Goal: Task Accomplishment & Management: Complete application form

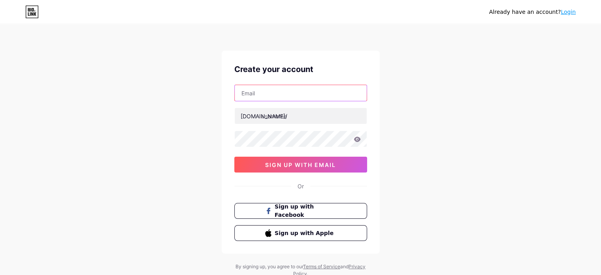
click at [270, 93] on input "text" at bounding box center [301, 93] width 132 height 16
type input "[EMAIL_ADDRESS][DOMAIN_NAME]"
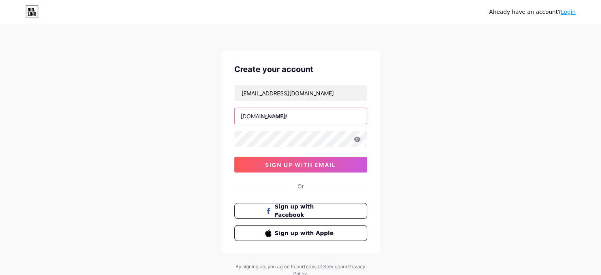
click at [289, 116] on input "text" at bounding box center [301, 116] width 132 height 16
paste input "nyphealthcenter"
type input "nyphealthcenter"
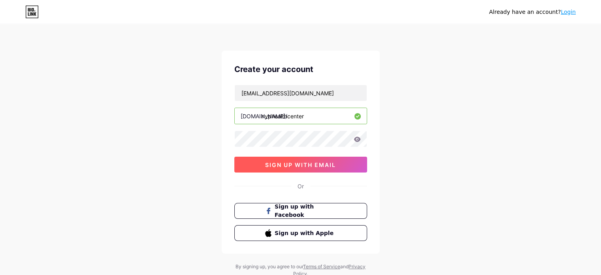
click at [299, 164] on span "sign up with email" at bounding box center [300, 164] width 71 height 7
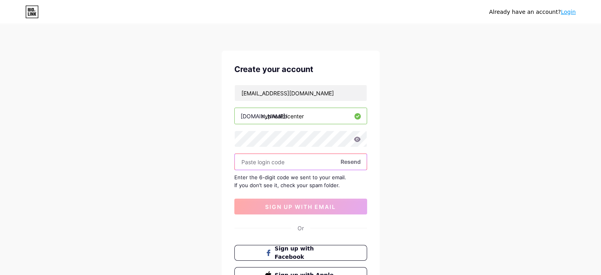
paste input "120953"
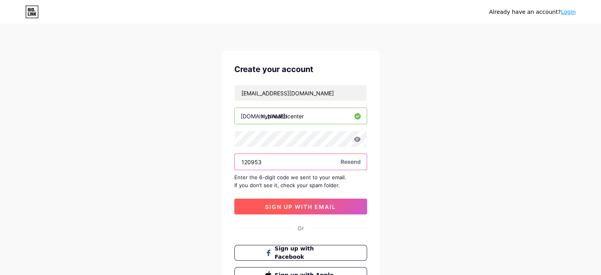
type input "120953"
click at [313, 206] on span "sign up with email" at bounding box center [300, 206] width 71 height 7
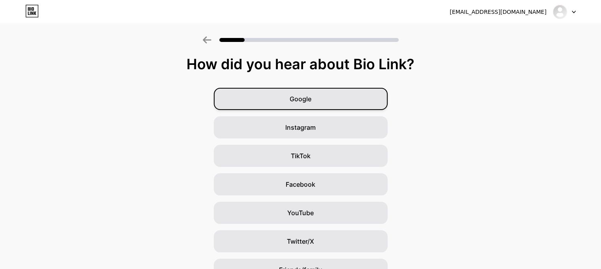
click at [325, 100] on div "Google" at bounding box center [301, 99] width 174 height 22
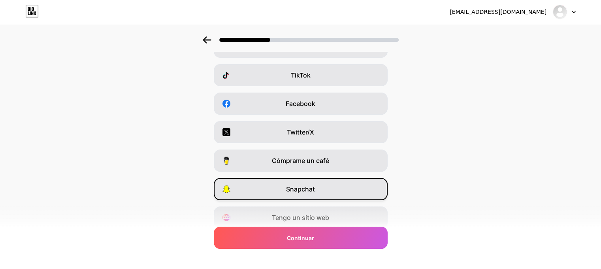
scroll to position [112, 0]
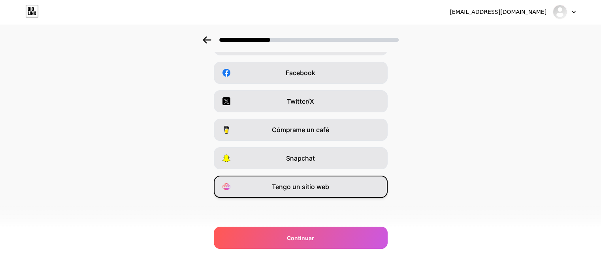
click at [330, 193] on div "Tengo un sitio web" at bounding box center [301, 187] width 174 height 22
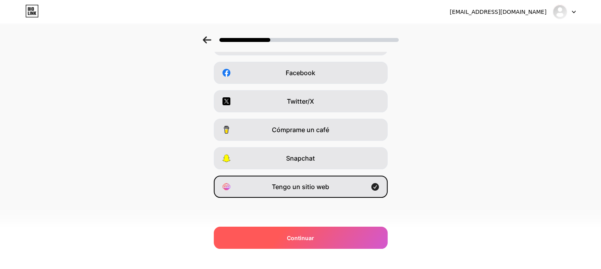
click at [310, 242] on span "Continuar" at bounding box center [300, 238] width 27 height 8
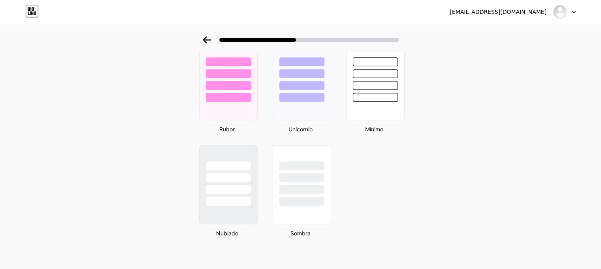
scroll to position [679, 0]
click at [304, 179] on div at bounding box center [302, 177] width 46 height 9
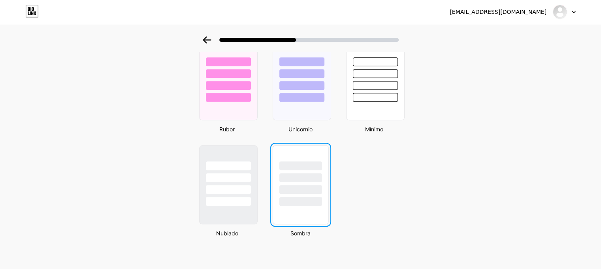
scroll to position [0, 0]
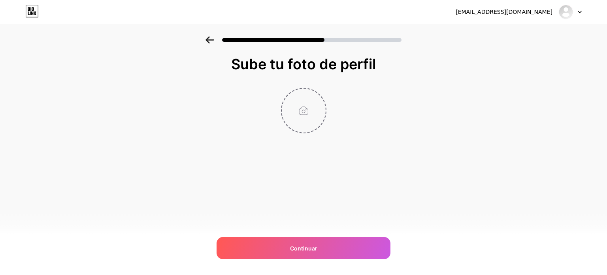
click at [302, 115] on input "file" at bounding box center [304, 111] width 44 height 44
type input "C:\fakepath\Lodo de NYPClinic.jpg"
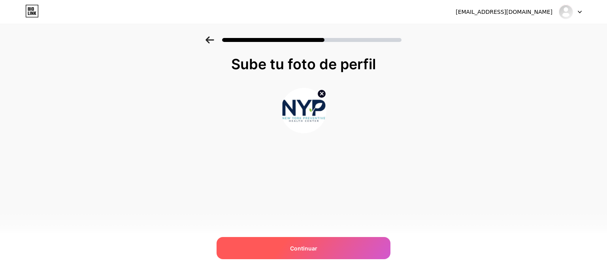
click at [320, 244] on div "Continuar" at bounding box center [304, 248] width 174 height 22
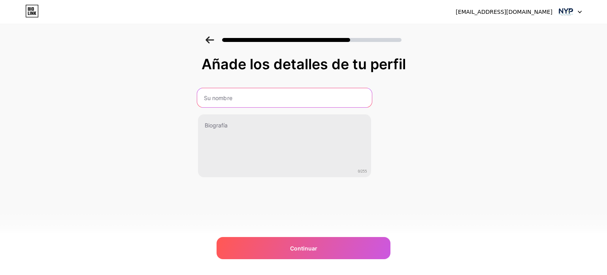
click at [246, 95] on input "text" at bounding box center [284, 97] width 175 height 19
type input "[US_STATE] Preventive Health Cente"
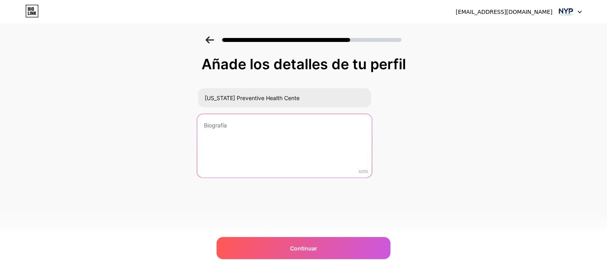
click at [256, 143] on textarea at bounding box center [284, 146] width 175 height 64
paste textarea "[US_STATE] Preventive Health Center (NYPClinic) is a patient-focused, multi-spe…"
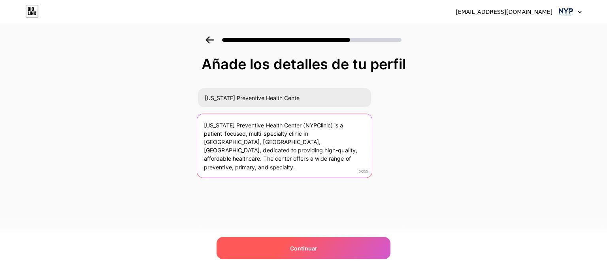
type textarea "[US_STATE] Preventive Health Center (NYPClinic) is a patient-focused, multi-spe…"
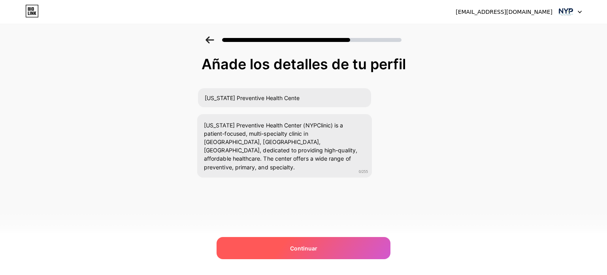
click at [304, 242] on div "Continuar" at bounding box center [304, 248] width 174 height 22
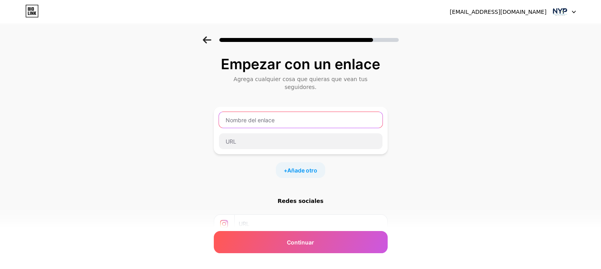
click at [272, 112] on input "text" at bounding box center [301, 120] width 164 height 16
paste input "[US_STATE] Preventive Health Center"
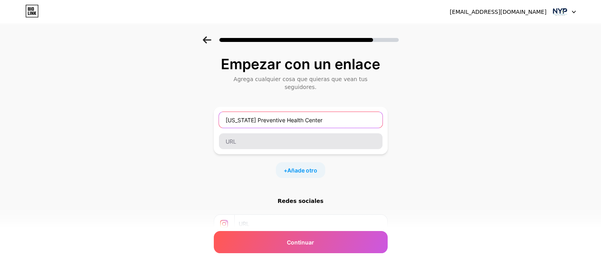
type input "[US_STATE] Preventive Health Center"
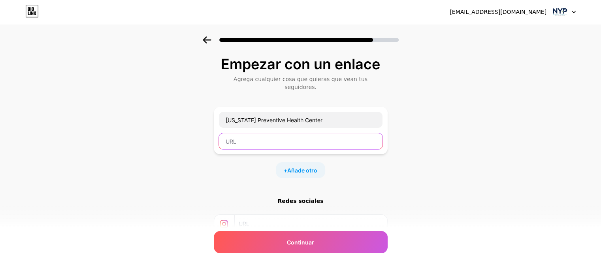
click at [266, 133] on input "text" at bounding box center [301, 141] width 164 height 16
paste input "[URL][DOMAIN_NAME]"
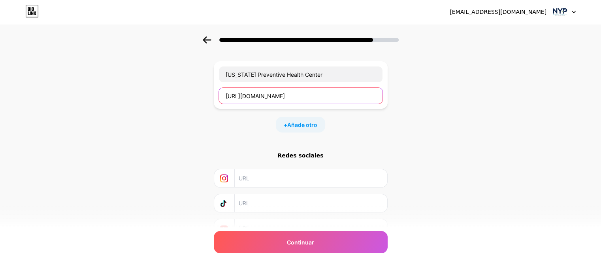
scroll to position [76, 0]
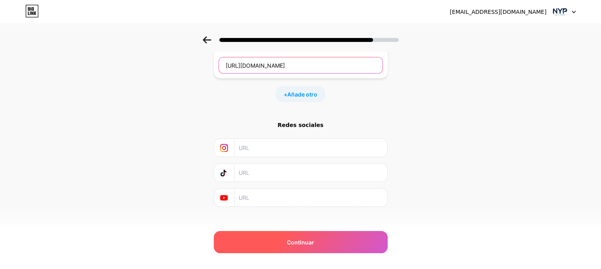
type input "[URL][DOMAIN_NAME]"
click at [294, 240] on font "Continuar" at bounding box center [300, 242] width 27 height 7
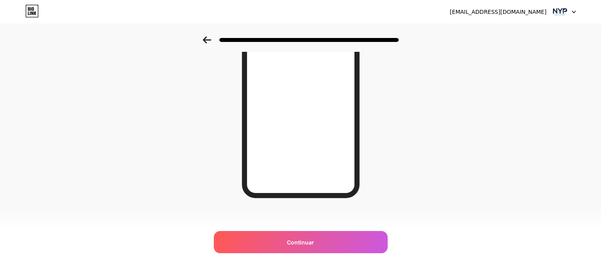
scroll to position [128, 0]
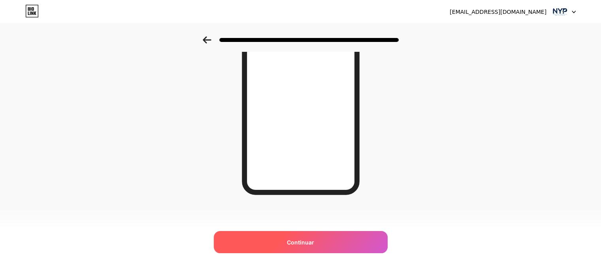
click at [309, 239] on font "Continuar" at bounding box center [300, 242] width 27 height 7
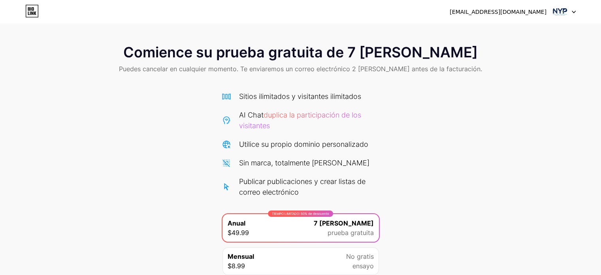
click at [577, 13] on div "[EMAIL_ADDRESS][DOMAIN_NAME] Cerrar sesión" at bounding box center [300, 12] width 601 height 14
click at [567, 13] on img at bounding box center [560, 11] width 15 height 15
click at [527, 10] on font "[EMAIL_ADDRESS][DOMAIN_NAME]" at bounding box center [498, 12] width 97 height 6
click at [37, 11] on icon at bounding box center [31, 11] width 13 height 13
